Goal: Contribute content

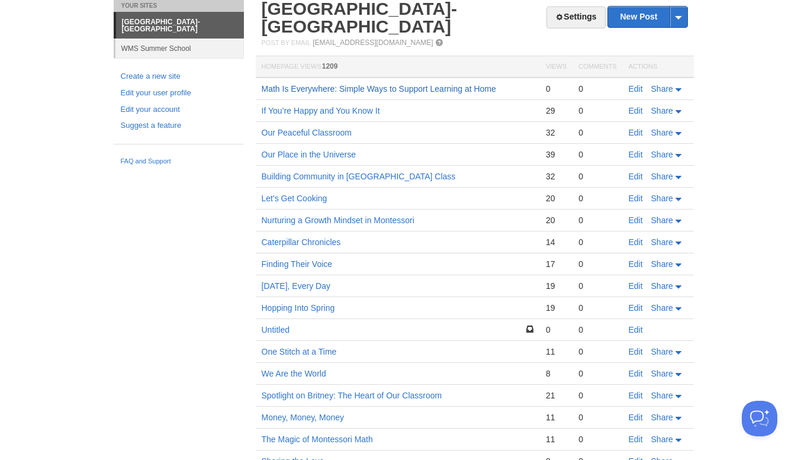
click at [383, 87] on link "Math Is Everywhere: Simple Ways to Support Learning at Home" at bounding box center [379, 88] width 235 height 9
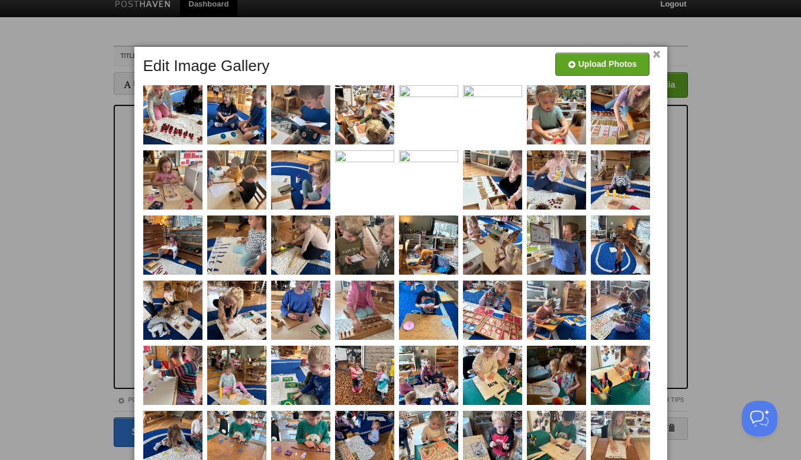
scroll to position [8, 0]
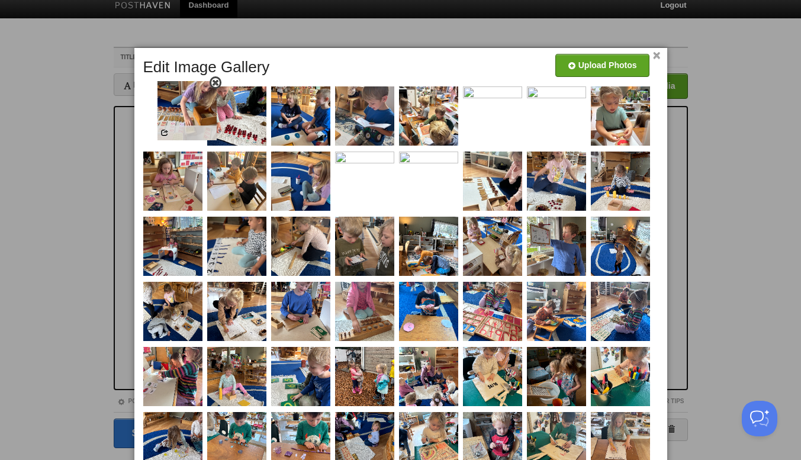
drag, startPoint x: 628, startPoint y: 135, endPoint x: 188, endPoint y: 126, distance: 440.2
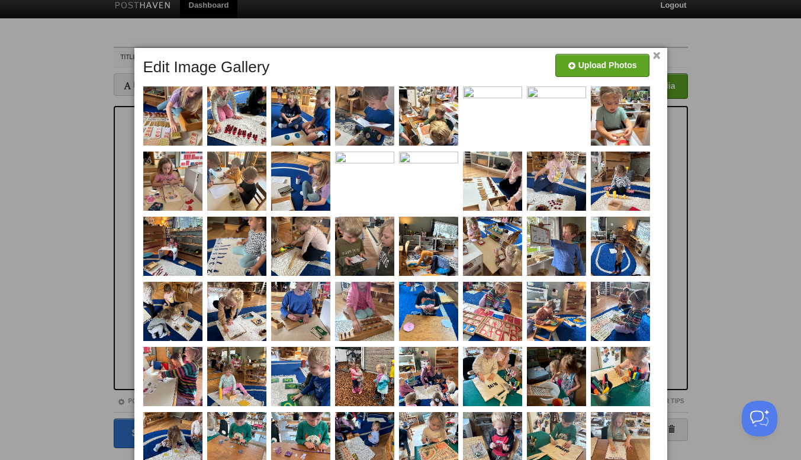
click at [658, 53] on link "×" at bounding box center [657, 56] width 8 height 7
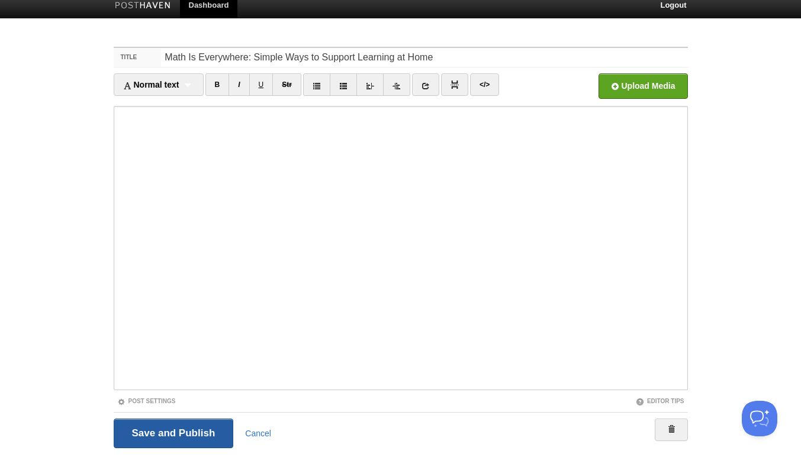
click at [176, 437] on input "Save and Publish" at bounding box center [174, 434] width 120 height 30
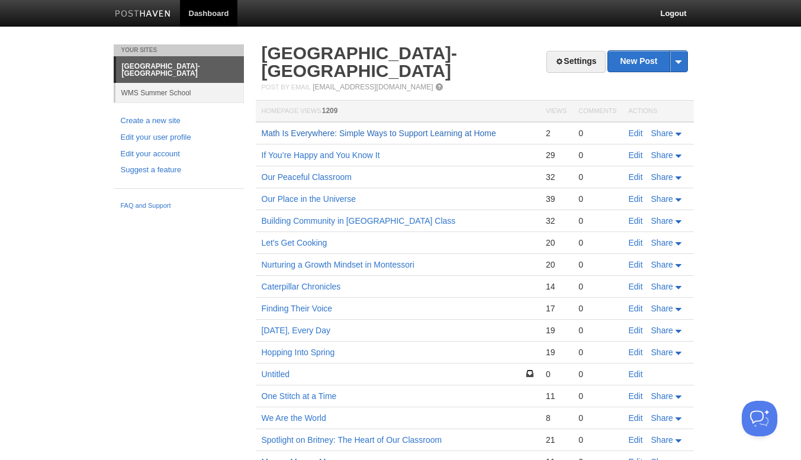
click at [360, 129] on link "Math Is Everywhere: Simple Ways to Support Learning at Home" at bounding box center [379, 133] width 235 height 9
